Goal: Navigation & Orientation: Understand site structure

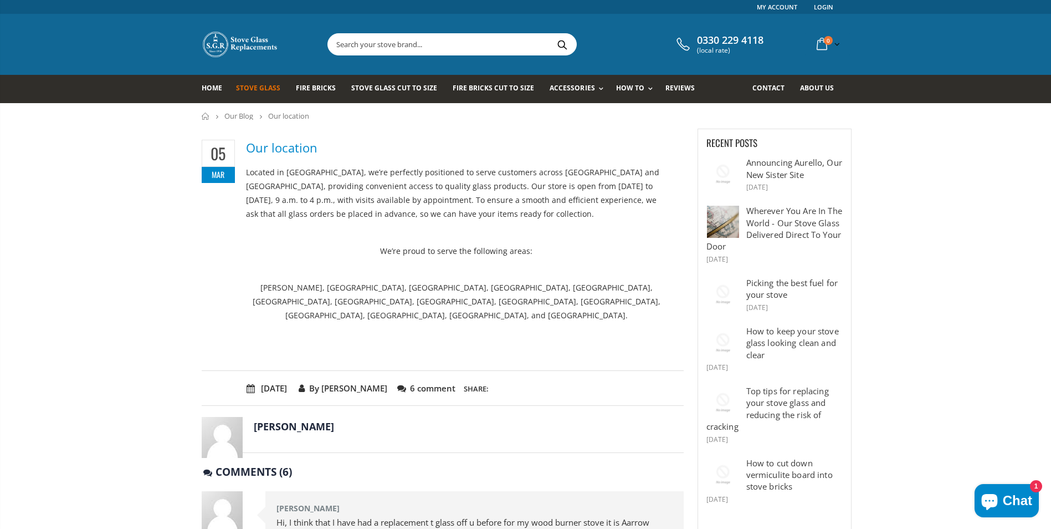
click at [270, 87] on span "Stove Glass" at bounding box center [258, 87] width 44 height 9
click at [644, 136] on link "Replace Your Stove Glass" at bounding box center [679, 136] width 113 height 19
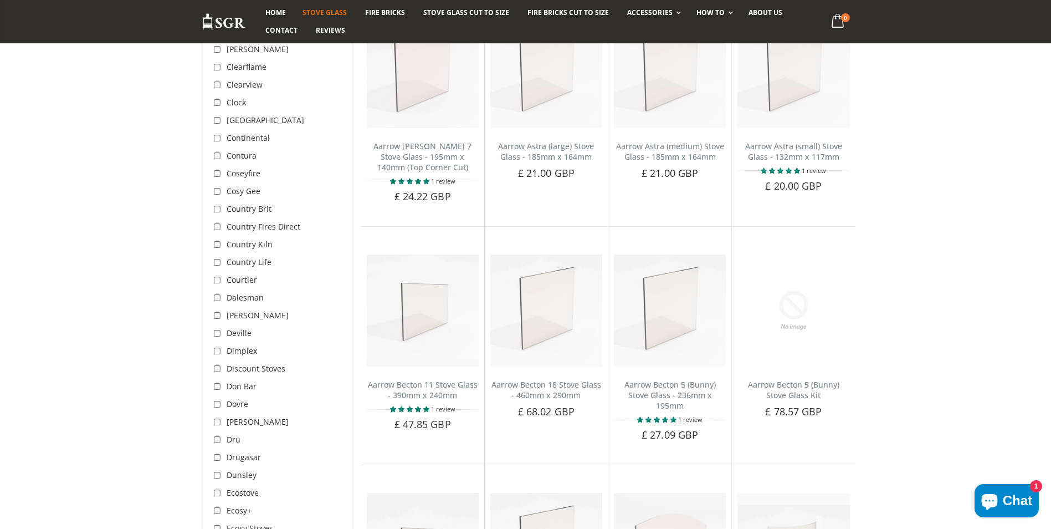
scroll to position [942, 0]
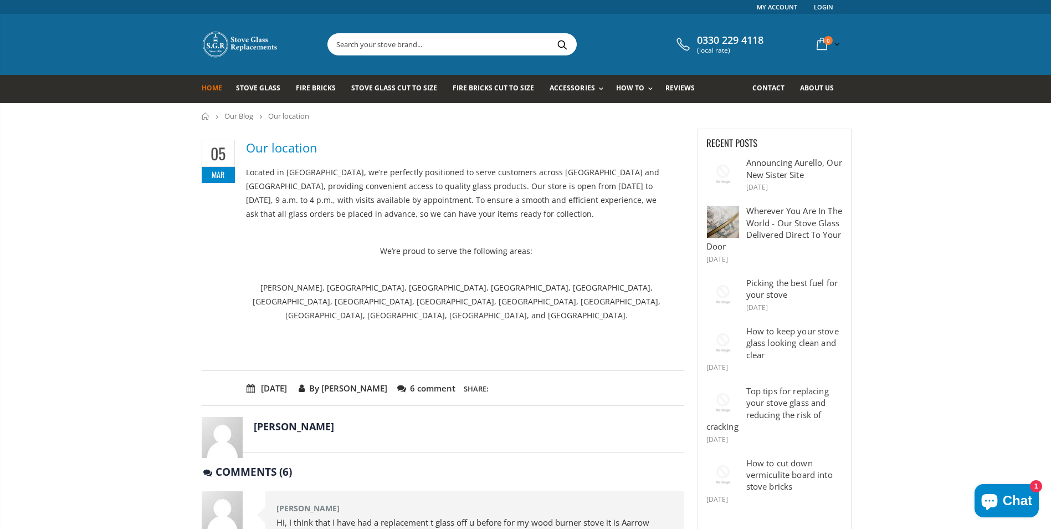
click at [211, 91] on span "Home" at bounding box center [212, 87] width 21 height 9
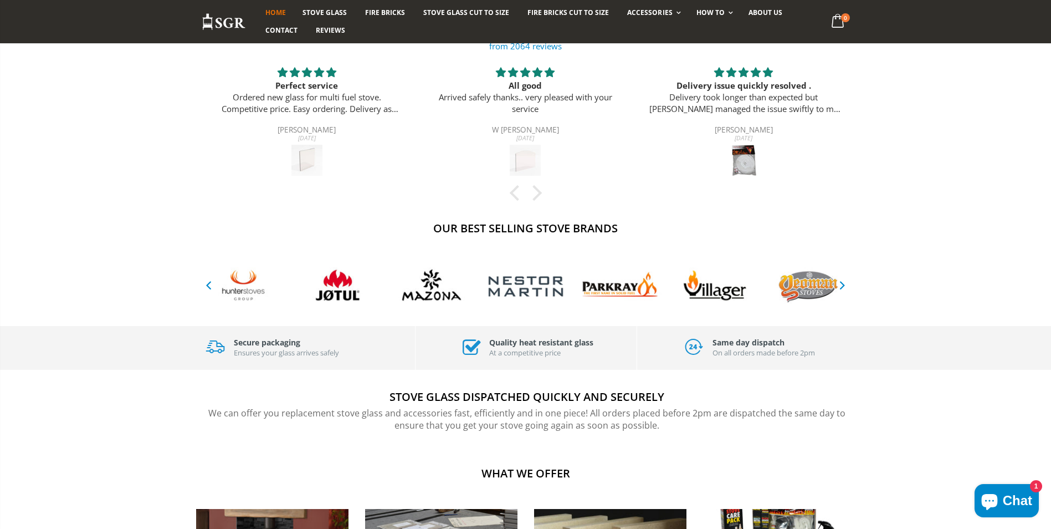
scroll to position [443, 0]
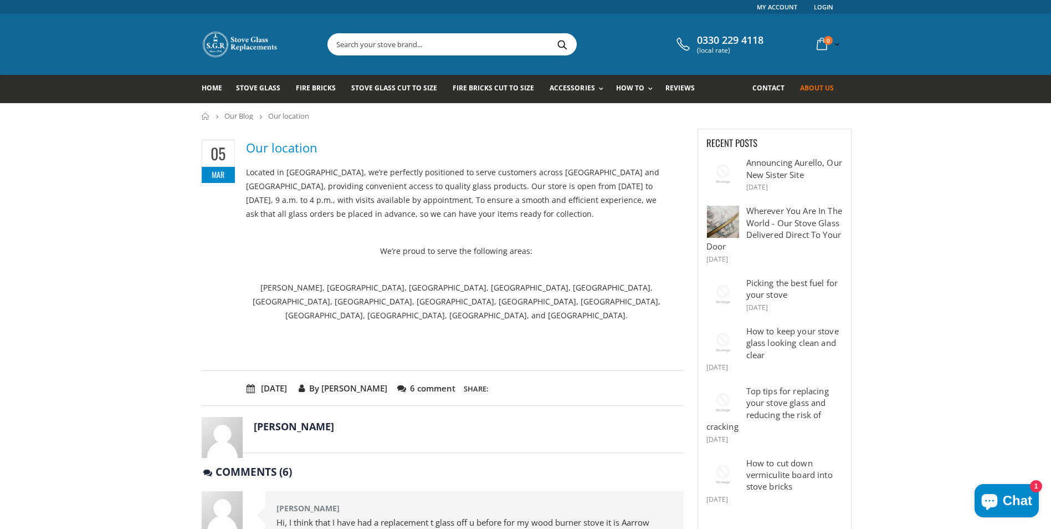
click at [811, 85] on span "About us" at bounding box center [817, 87] width 34 height 9
click at [289, 146] on h2 "Our location" at bounding box center [443, 148] width 482 height 17
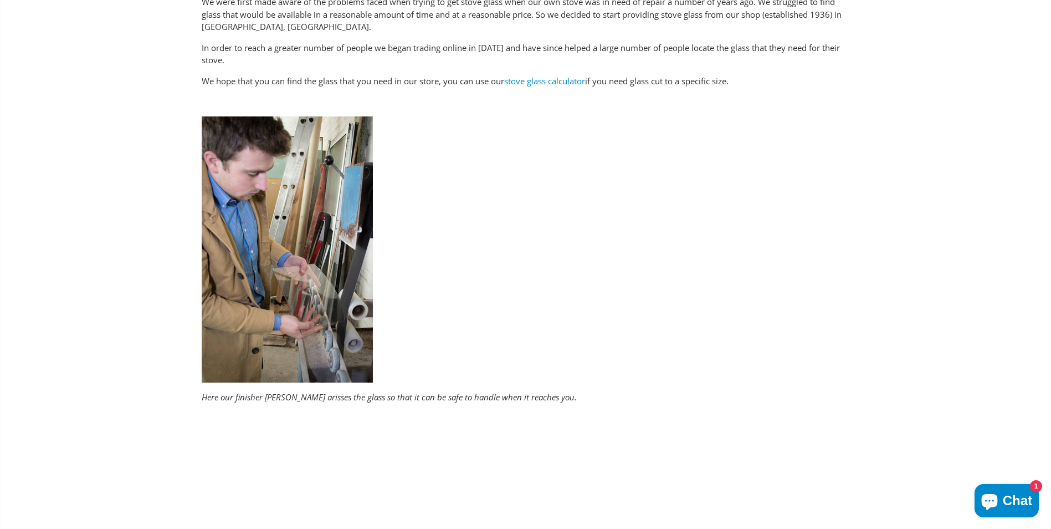
scroll to position [55, 0]
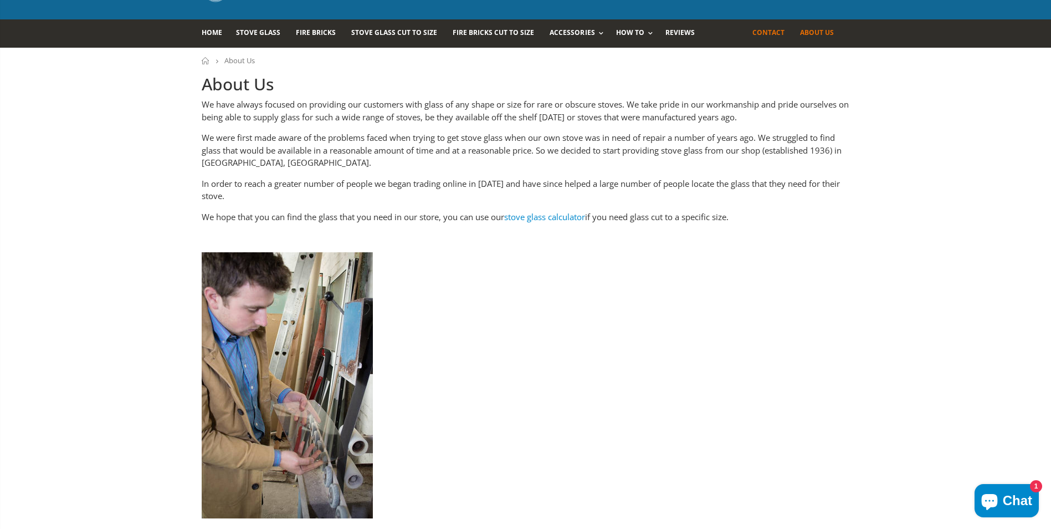
click at [770, 34] on span "Contact" at bounding box center [768, 32] width 32 height 9
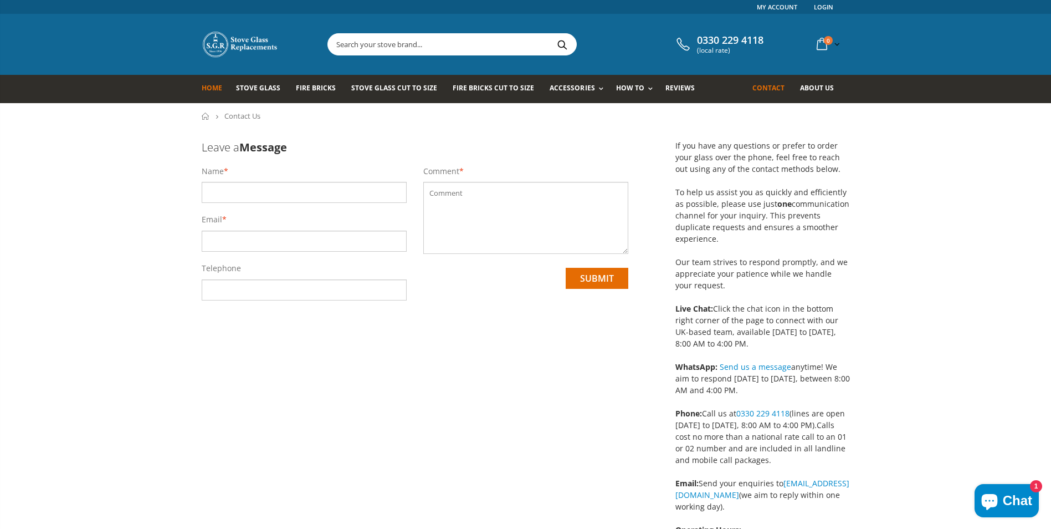
click at [214, 89] on span "Home" at bounding box center [212, 87] width 21 height 9
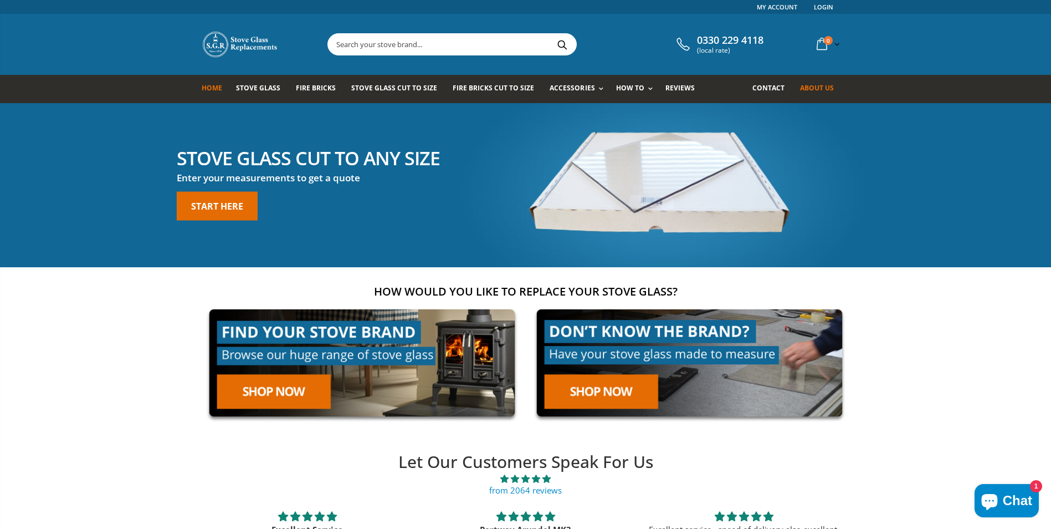
click at [811, 86] on span "About us" at bounding box center [817, 87] width 34 height 9
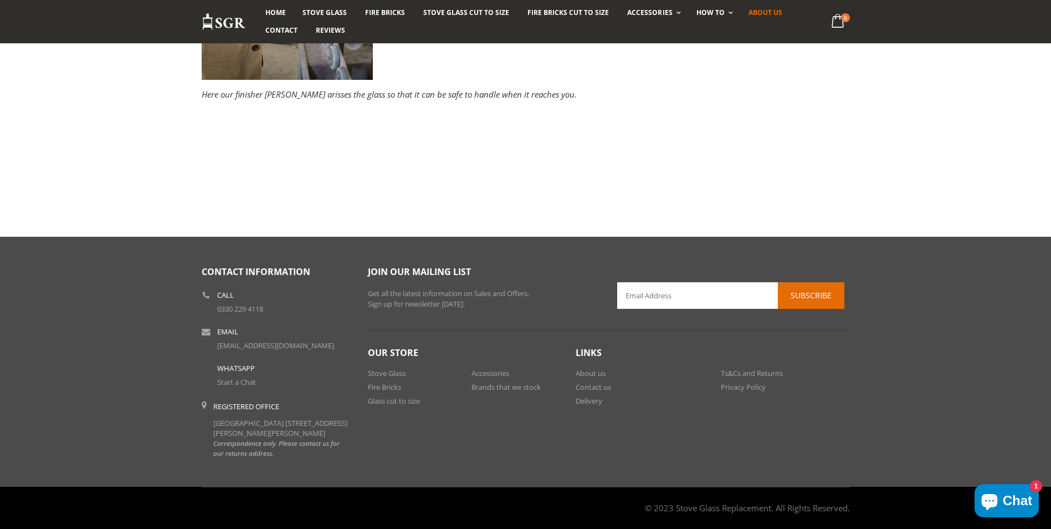
scroll to position [504, 0]
click at [593, 396] on link "Delivery" at bounding box center [589, 401] width 27 height 10
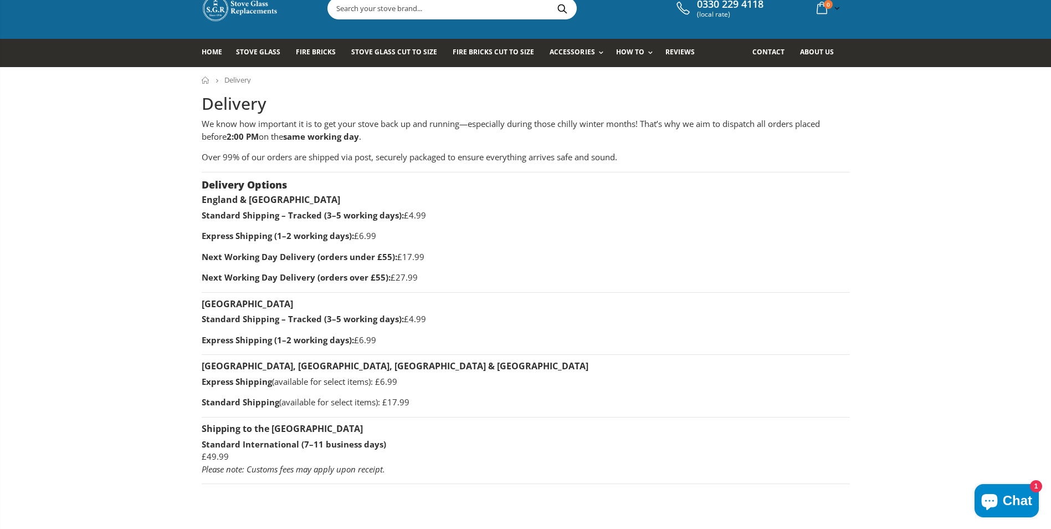
scroll to position [55, 0]
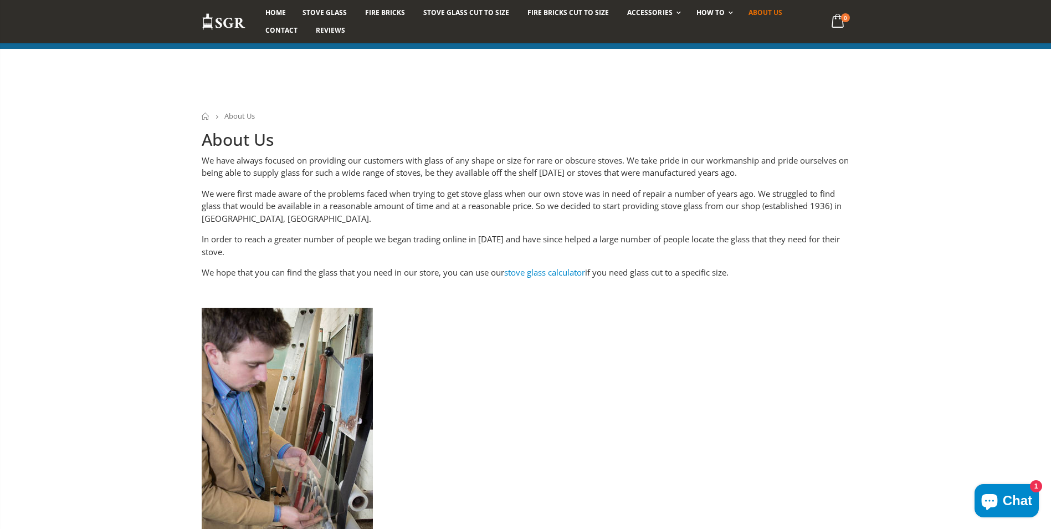
scroll to position [504, 0]
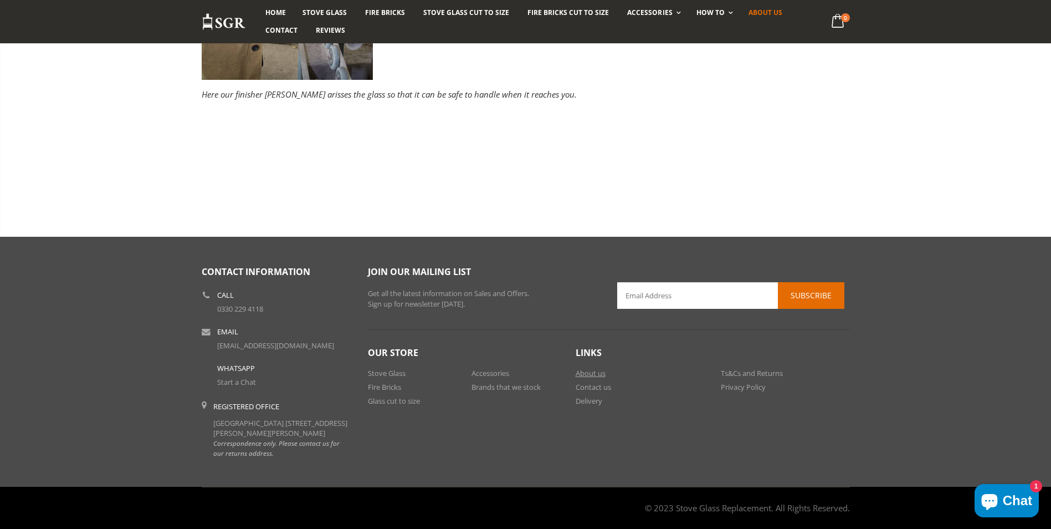
click at [583, 368] on link "About us" at bounding box center [591, 373] width 30 height 10
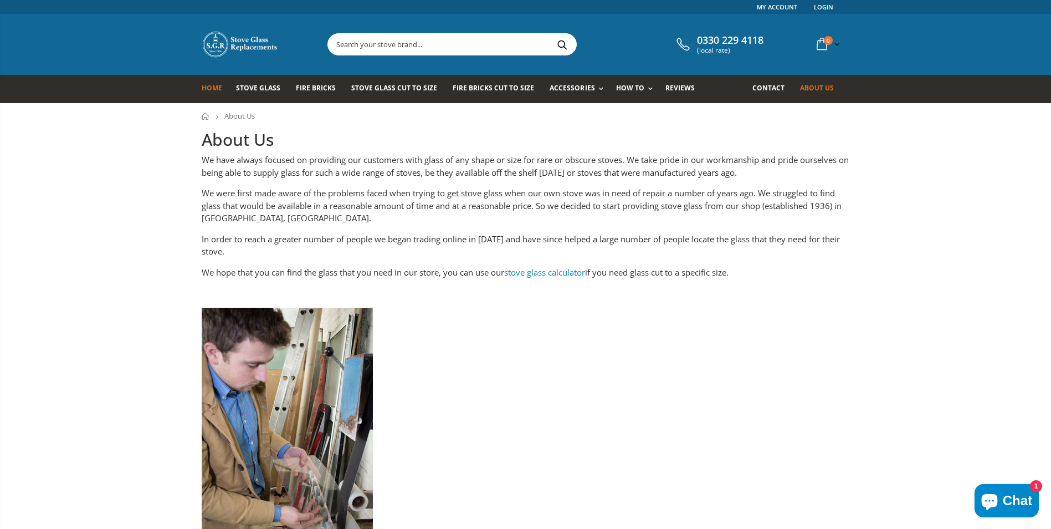
click at [209, 86] on span "Home" at bounding box center [212, 87] width 21 height 9
